Goal: Obtain resource: Obtain resource

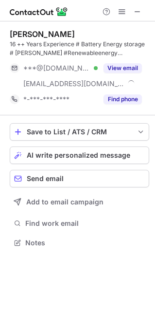
scroll to position [236, 155]
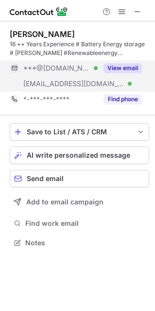
click at [122, 71] on button "View email" at bounding box center [123, 68] width 38 height 10
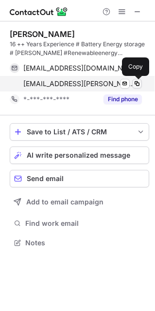
click at [139, 83] on span at bounding box center [137, 84] width 8 height 8
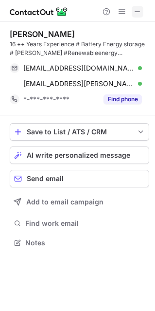
click at [139, 11] on span at bounding box center [138, 12] width 8 height 8
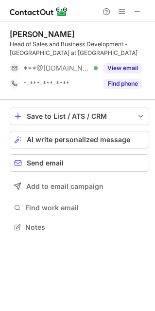
scroll to position [220, 155]
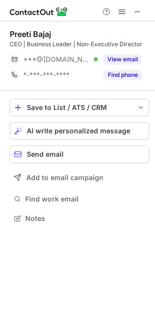
scroll to position [211, 155]
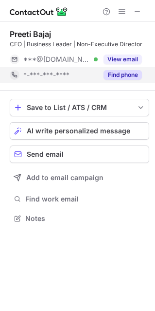
click at [113, 73] on button "Find phone" at bounding box center [123, 75] width 38 height 10
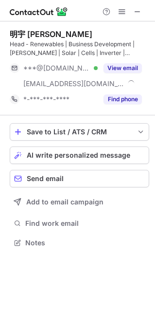
scroll to position [236, 155]
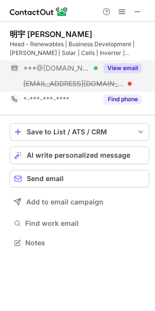
click at [126, 68] on button "View email" at bounding box center [123, 68] width 38 height 10
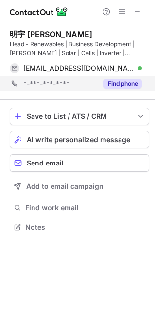
scroll to position [220, 155]
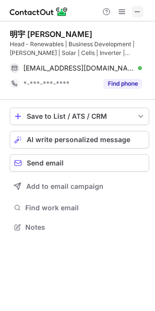
click at [137, 11] on span at bounding box center [138, 12] width 8 height 8
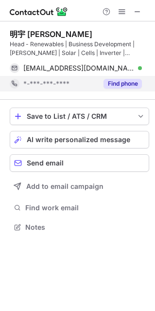
click at [126, 84] on button "Find phone" at bounding box center [123, 84] width 38 height 10
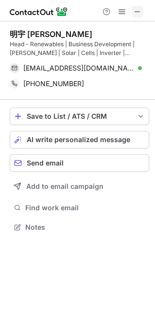
click at [138, 12] on span at bounding box center [138, 12] width 8 height 8
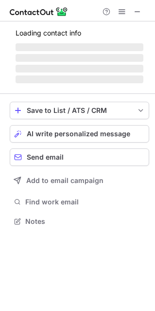
scroll to position [220, 155]
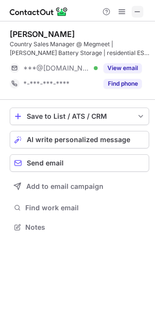
click at [140, 12] on span at bounding box center [138, 12] width 8 height 8
click at [136, 9] on span at bounding box center [138, 12] width 8 height 8
click at [139, 10] on span at bounding box center [138, 12] width 8 height 8
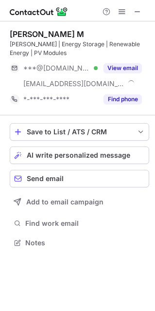
scroll to position [236, 155]
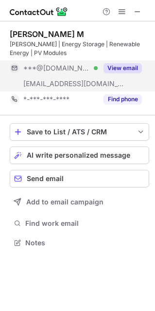
click at [116, 72] on button "View email" at bounding box center [123, 68] width 38 height 10
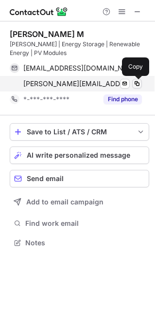
click at [139, 82] on span at bounding box center [137, 84] width 8 height 8
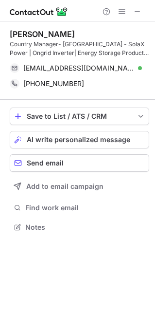
scroll to position [220, 155]
click at [137, 12] on span at bounding box center [138, 12] width 8 height 8
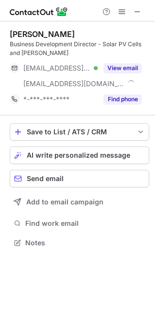
scroll to position [236, 155]
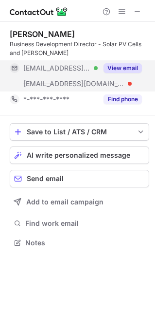
click at [119, 65] on button "View email" at bounding box center [123, 68] width 38 height 10
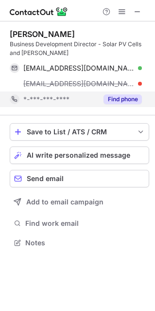
click at [121, 94] on div "Find phone" at bounding box center [120, 100] width 44 height 16
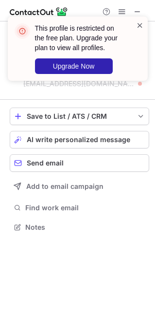
click at [138, 26] on span at bounding box center [140, 25] width 8 height 10
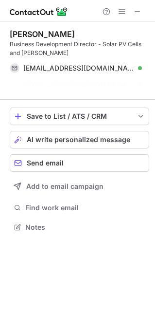
scroll to position [205, 155]
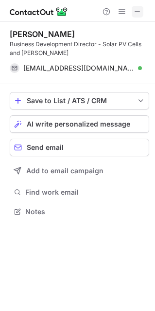
click at [137, 13] on span at bounding box center [138, 12] width 8 height 8
click at [140, 9] on span at bounding box center [138, 12] width 8 height 8
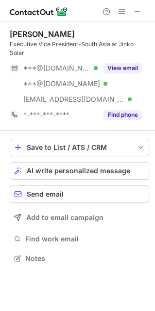
scroll to position [243, 155]
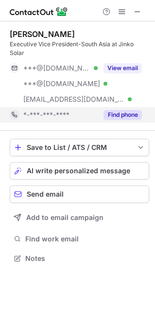
click at [131, 110] on button "Find phone" at bounding box center [123, 115] width 38 height 10
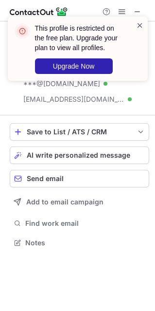
scroll to position [227, 155]
click at [139, 26] on span at bounding box center [140, 25] width 8 height 10
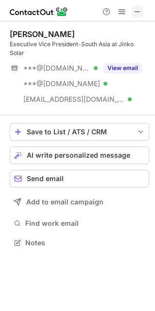
click at [138, 15] on span at bounding box center [138, 12] width 8 height 8
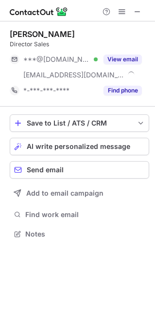
scroll to position [227, 155]
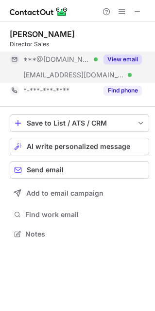
click at [117, 59] on button "View email" at bounding box center [123, 60] width 38 height 10
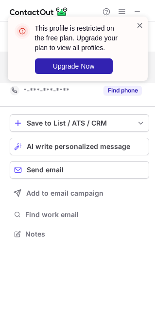
click at [140, 23] on span at bounding box center [140, 25] width 8 height 10
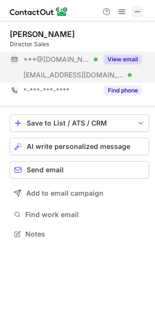
click at [135, 10] on span at bounding box center [138, 12] width 8 height 8
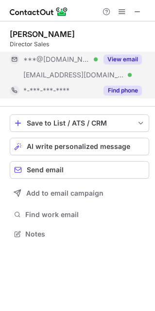
click at [122, 92] on button "Find phone" at bounding box center [123, 91] width 38 height 10
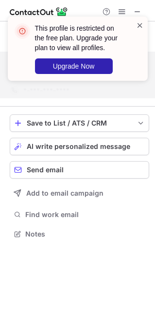
click at [137, 24] on span at bounding box center [140, 25] width 8 height 10
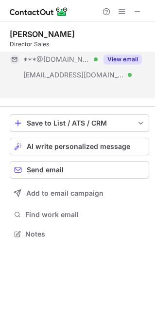
scroll to position [211, 155]
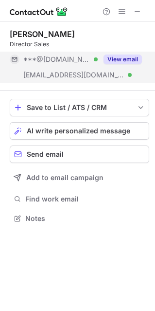
click at [140, 14] on span at bounding box center [138, 12] width 8 height 8
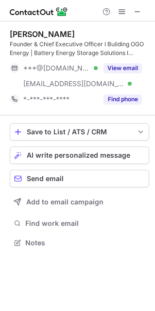
scroll to position [236, 155]
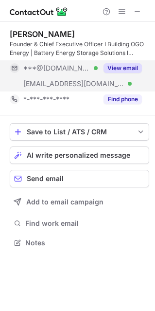
click at [121, 68] on button "View email" at bounding box center [123, 68] width 38 height 10
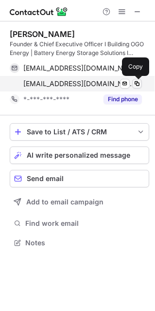
click at [137, 84] on span at bounding box center [137, 84] width 8 height 8
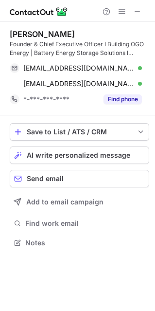
scroll to position [5, 5]
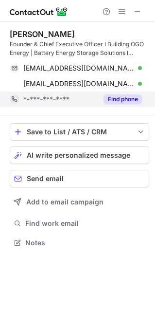
click at [108, 97] on button "Find phone" at bounding box center [123, 99] width 38 height 10
